Goal: Task Accomplishment & Management: Complete application form

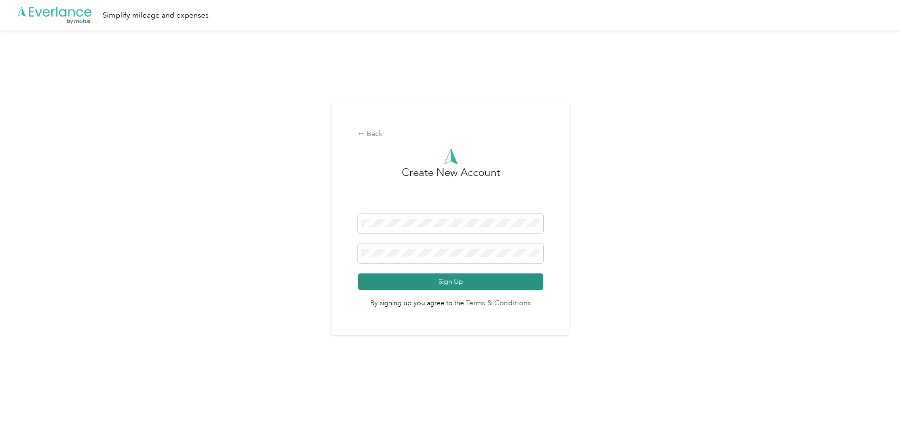
click at [442, 286] on button "Sign Up" at bounding box center [450, 281] width 185 height 17
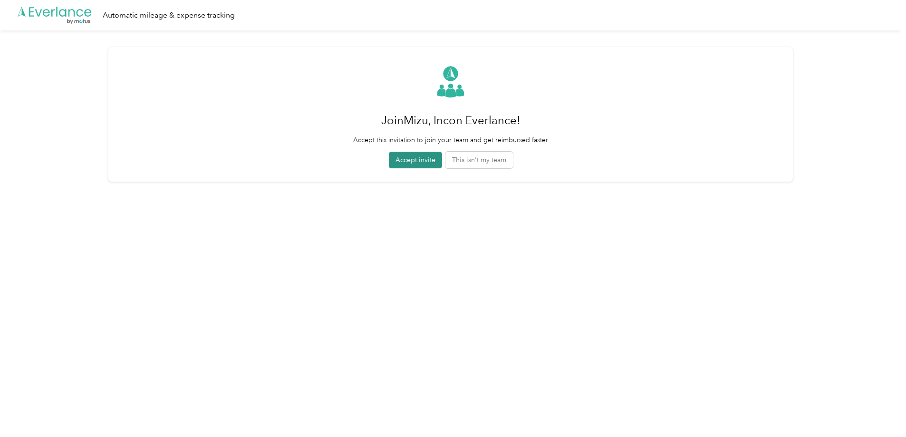
click at [423, 162] on button "Accept invite" at bounding box center [415, 160] width 53 height 17
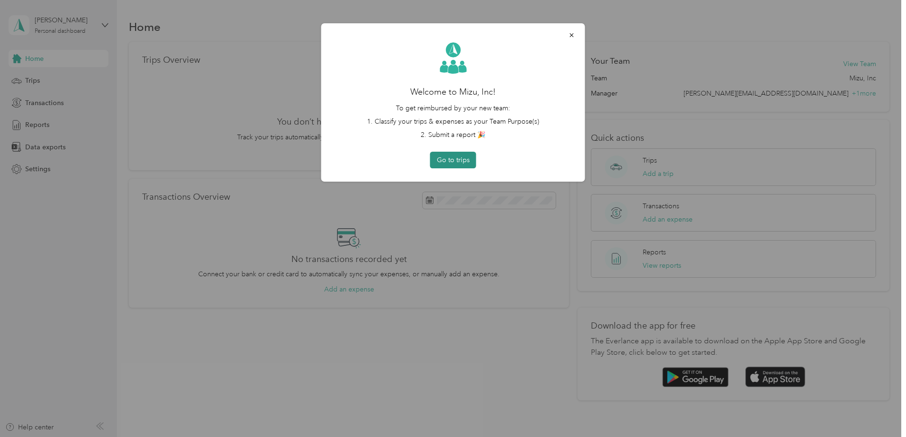
click at [456, 161] on button "Go to trips" at bounding box center [453, 160] width 46 height 17
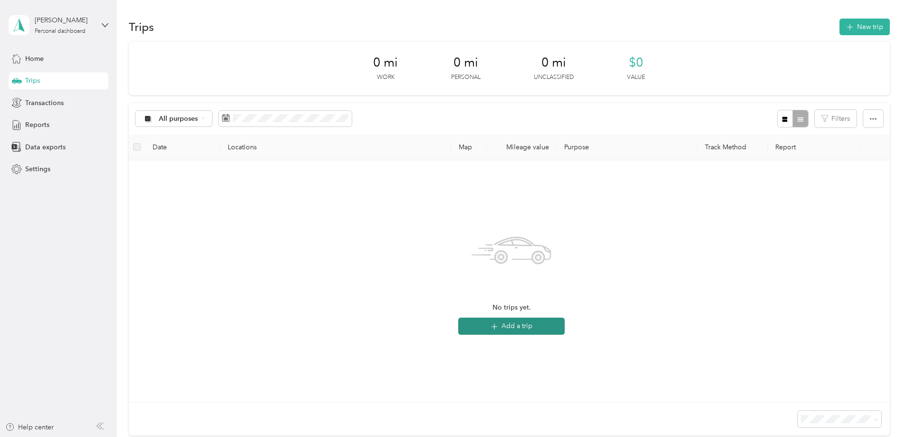
click at [496, 320] on button "Add a trip" at bounding box center [511, 325] width 106 height 17
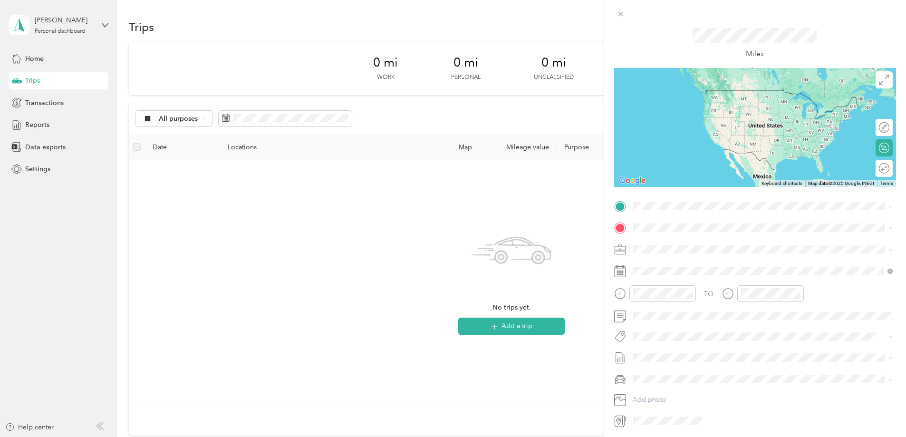
scroll to position [55, 0]
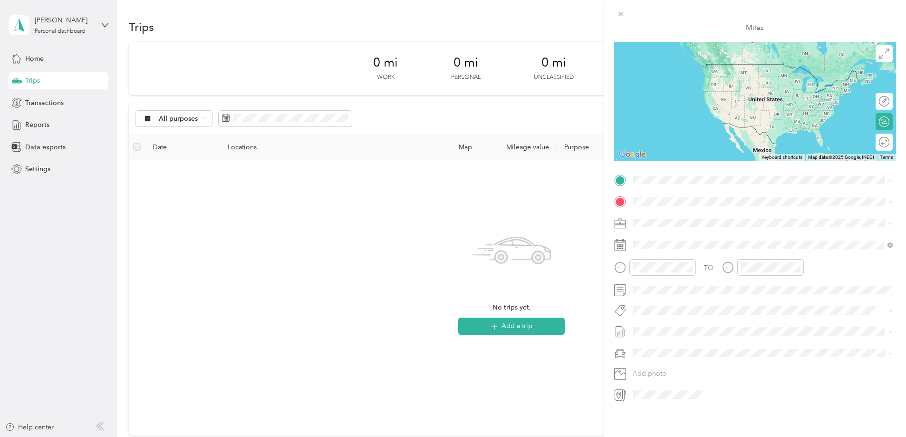
click at [624, 247] on icon at bounding box center [620, 245] width 12 height 12
click at [618, 248] on rect at bounding box center [618, 248] width 1 height 1
click at [620, 248] on icon at bounding box center [620, 245] width 12 height 12
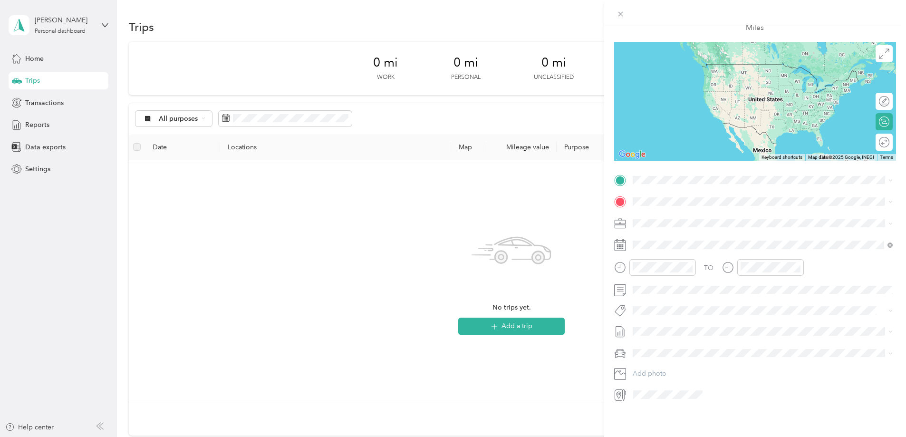
click at [620, 246] on rect at bounding box center [620, 246] width 1 height 1
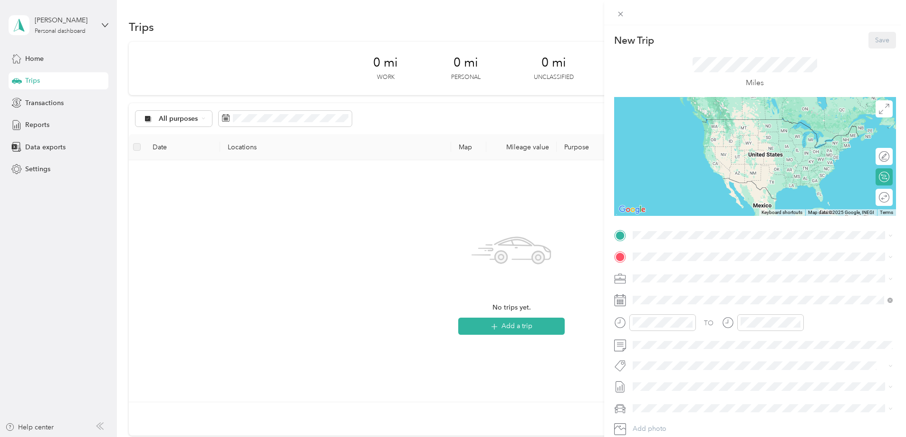
click at [450, 142] on div "New Trip Save This trip cannot be edited because it is either under review, app…" at bounding box center [453, 218] width 906 height 437
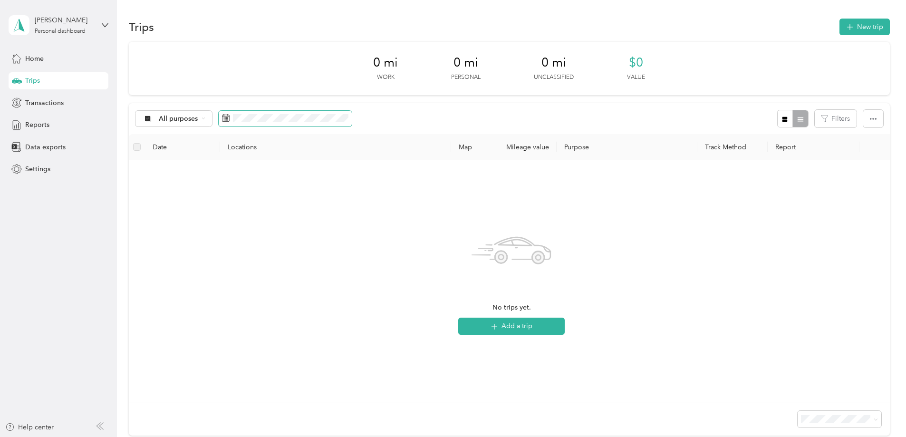
click at [231, 118] on span at bounding box center [285, 119] width 133 height 16
click at [193, 119] on span "All purposes" at bounding box center [178, 118] width 39 height 7
click at [195, 98] on div "0 mi Work 0 mi Personal 0 mi Unclassified $0 Value All purposes Filters Date Lo…" at bounding box center [509, 239] width 761 height 394
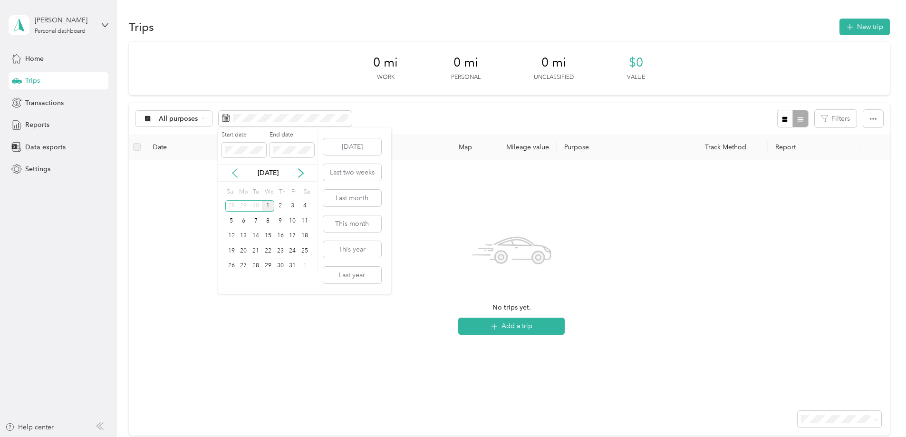
click at [235, 175] on icon at bounding box center [235, 173] width 10 height 10
click at [295, 251] on div "26" at bounding box center [292, 251] width 12 height 12
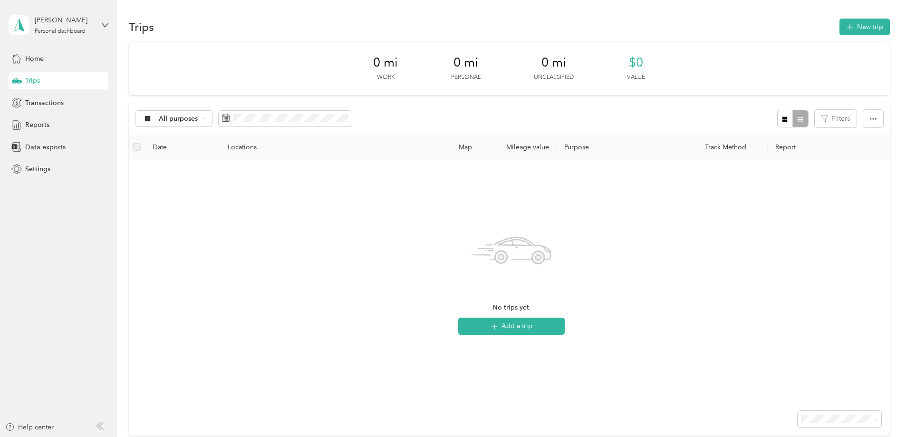
click at [403, 200] on div "No trips yet. Add a trip" at bounding box center [511, 281] width 750 height 226
click at [507, 326] on button "Add a trip" at bounding box center [511, 325] width 106 height 17
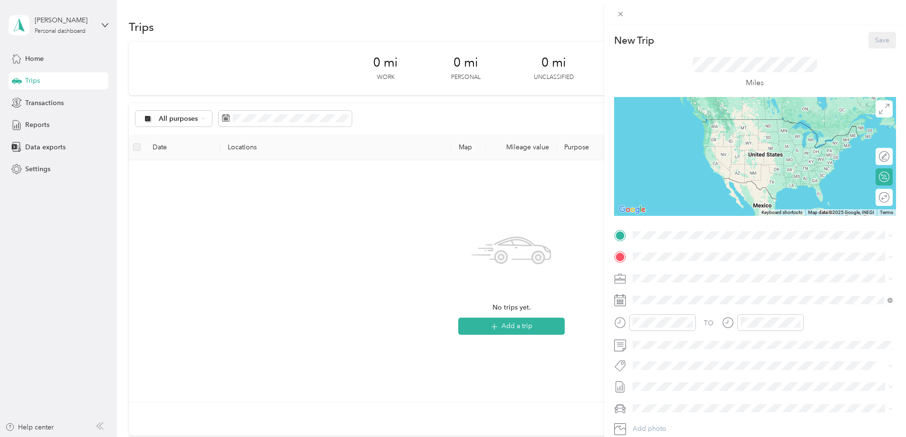
scroll to position [55, 0]
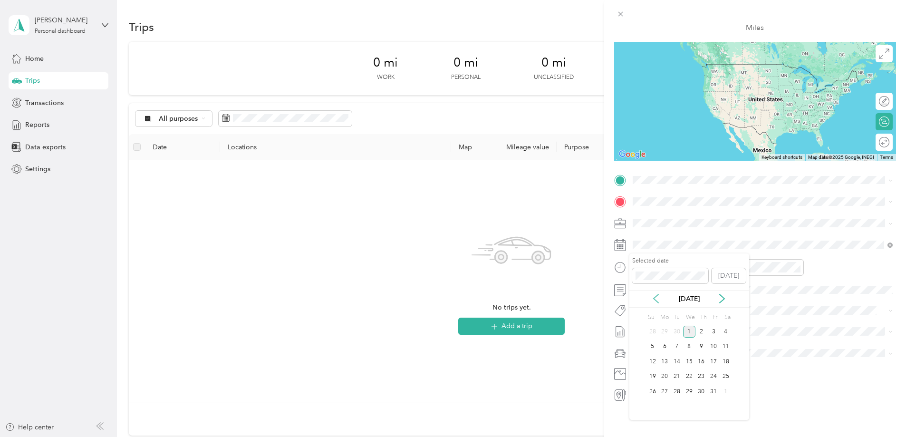
click at [655, 302] on icon at bounding box center [656, 299] width 10 height 10
click at [709, 376] on div "26" at bounding box center [713, 377] width 12 height 12
click at [618, 264] on div at bounding box center [655, 267] width 82 height 17
click at [645, 378] on div "08" at bounding box center [642, 381] width 23 height 13
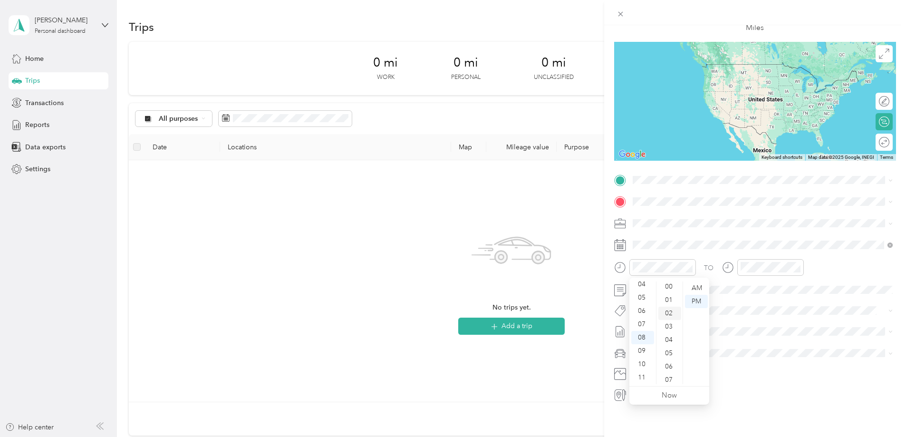
scroll to position [0, 0]
click at [672, 288] on div "00" at bounding box center [669, 287] width 23 height 13
click at [706, 288] on div "AM" at bounding box center [696, 287] width 23 height 13
click at [733, 268] on div at bounding box center [763, 267] width 82 height 17
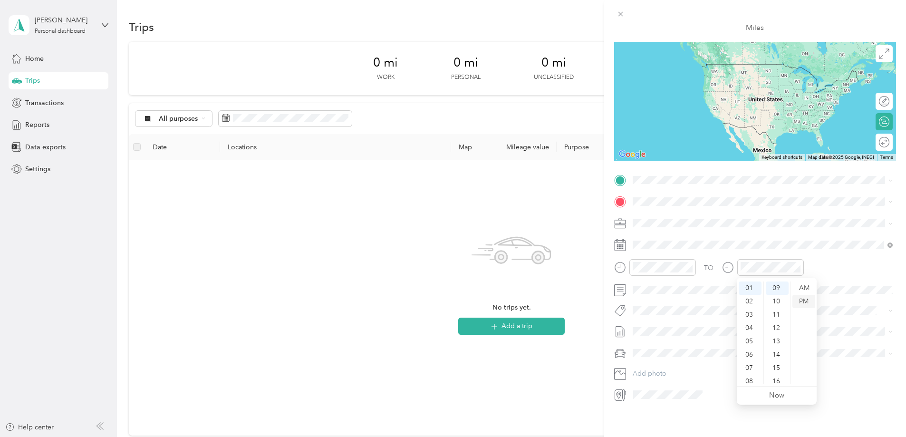
click at [800, 303] on div "PM" at bounding box center [803, 301] width 23 height 13
click at [828, 304] on span at bounding box center [762, 310] width 267 height 13
click at [730, 268] on div at bounding box center [763, 267] width 82 height 17
click at [834, 269] on div "TO" at bounding box center [755, 270] width 282 height 23
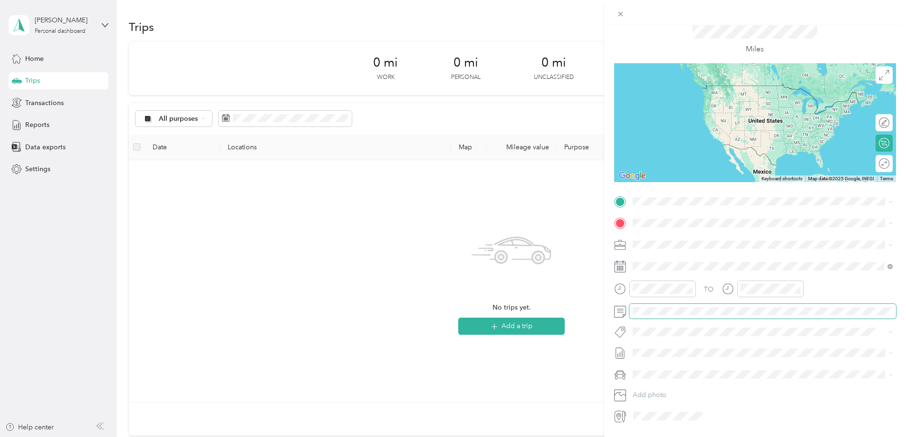
scroll to position [35, 0]
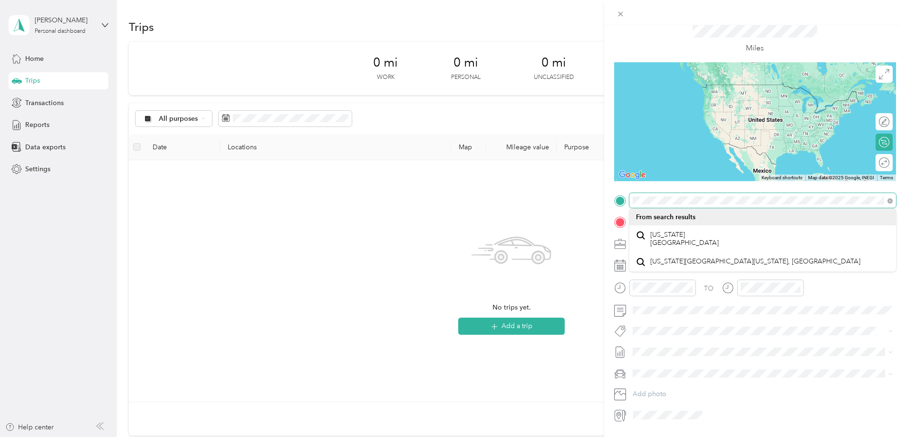
click at [630, 197] on span at bounding box center [762, 200] width 267 height 15
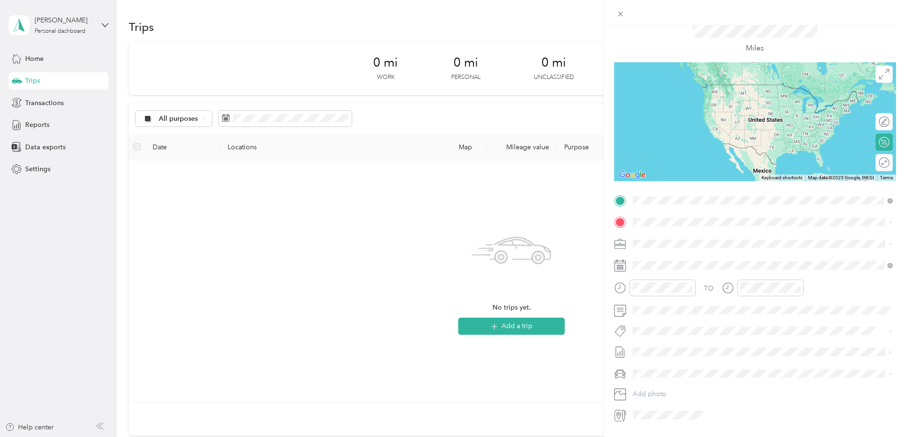
click at [678, 239] on span "Lindon [US_STATE], [GEOGRAPHIC_DATA]" at bounding box center [703, 238] width 107 height 17
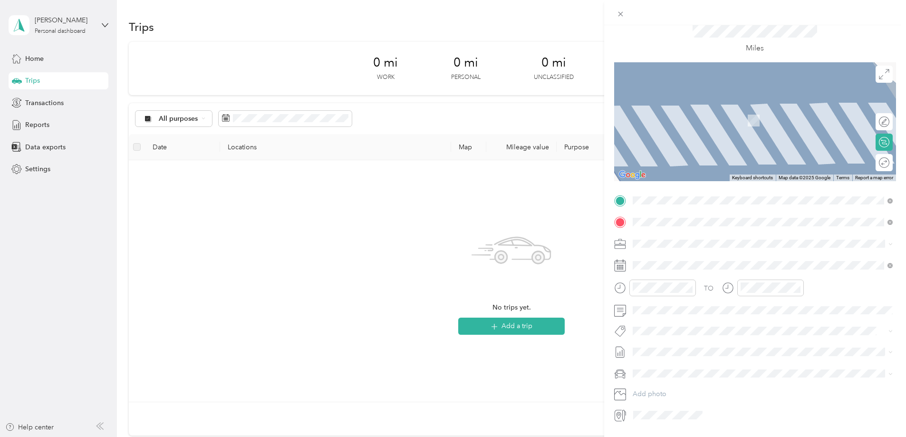
click at [685, 260] on span "[GEOGRAPHIC_DATA][PERSON_NAME][US_STATE], [GEOGRAPHIC_DATA]" at bounding box center [764, 256] width 228 height 9
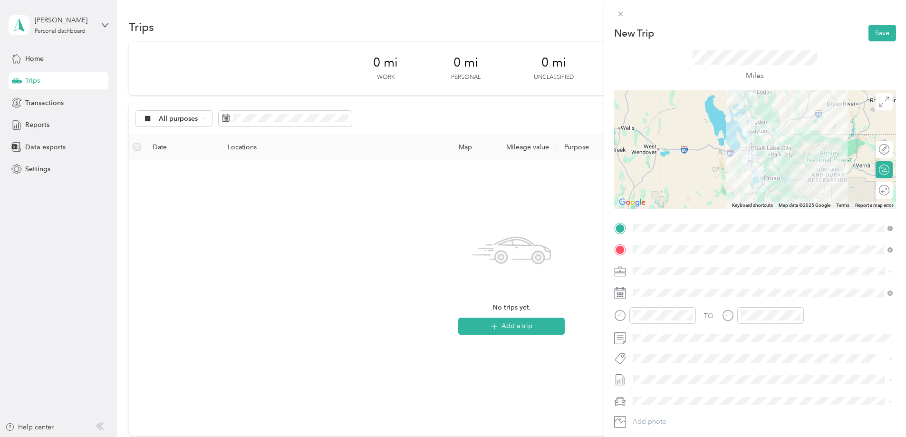
scroll to position [0, 0]
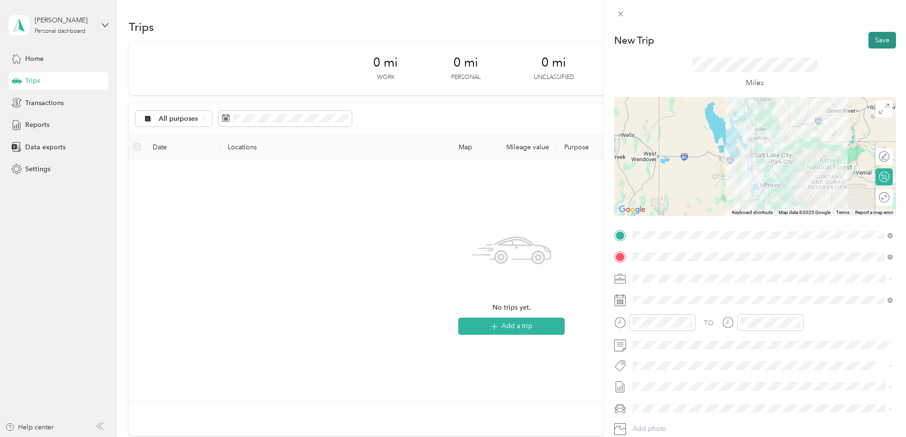
click at [877, 45] on button "Save" at bounding box center [882, 40] width 28 height 17
